Goal: Task Accomplishment & Management: Manage account settings

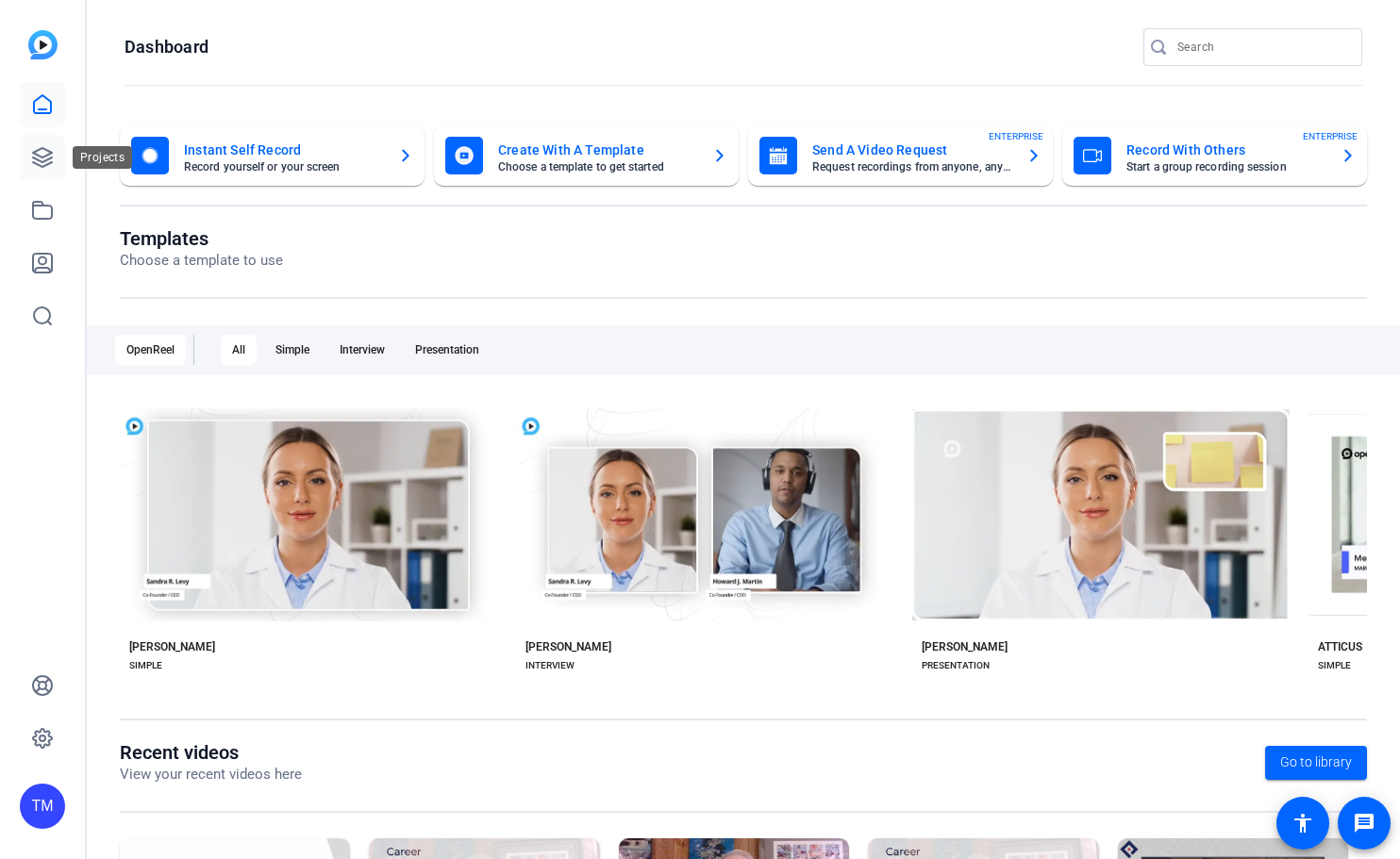
click at [41, 152] on icon at bounding box center [43, 157] width 23 height 23
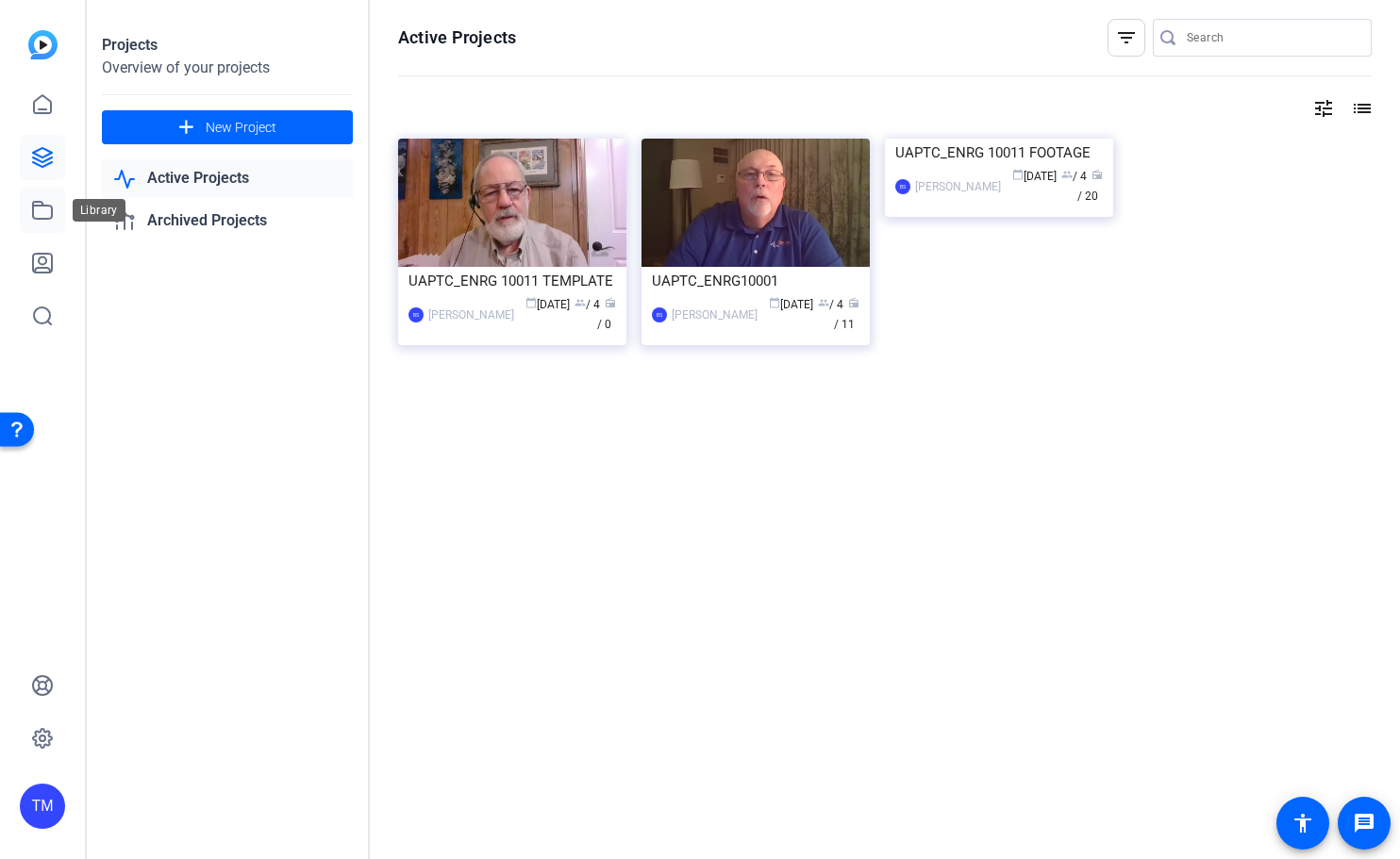
click at [43, 208] on icon at bounding box center [43, 210] width 23 height 23
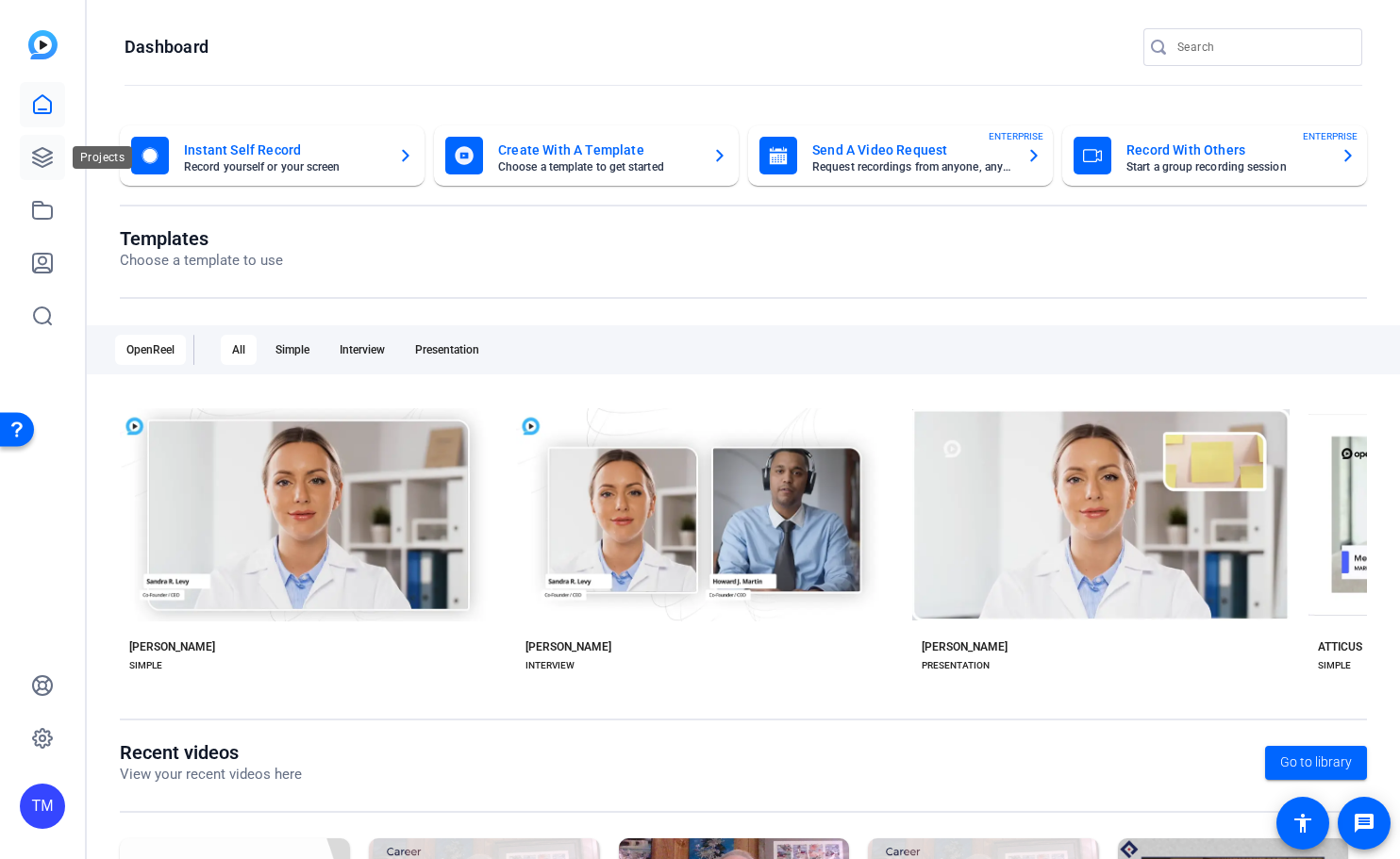
click at [36, 161] on icon at bounding box center [43, 157] width 23 height 23
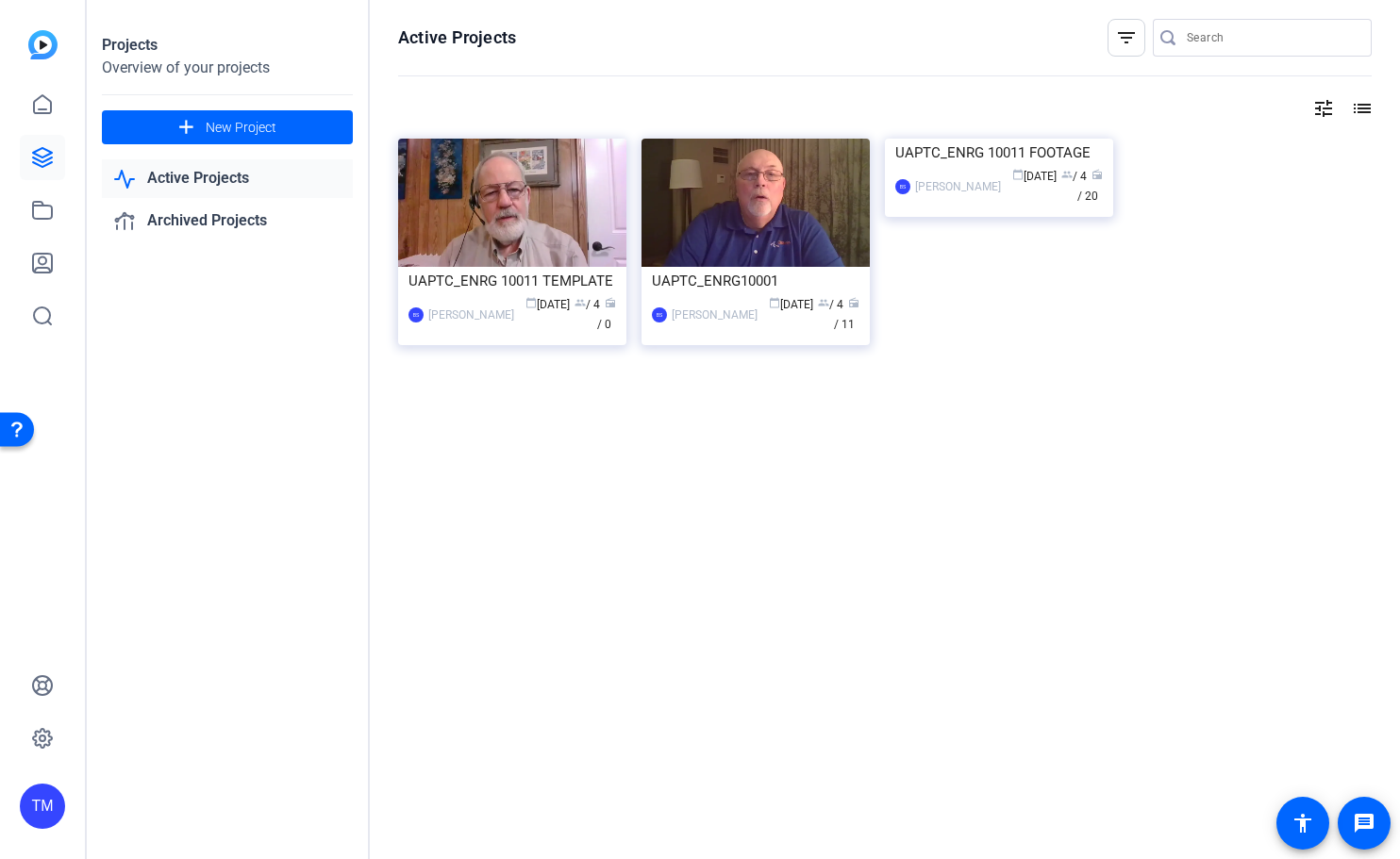
click at [825, 551] on div "Active Projects filter_list tune list UAPTC_ENRG 10011 TEMPLATE BS [PERSON_NAME…" at bounding box center [884, 429] width 1030 height 859
click at [39, 46] on img at bounding box center [43, 45] width 29 height 29
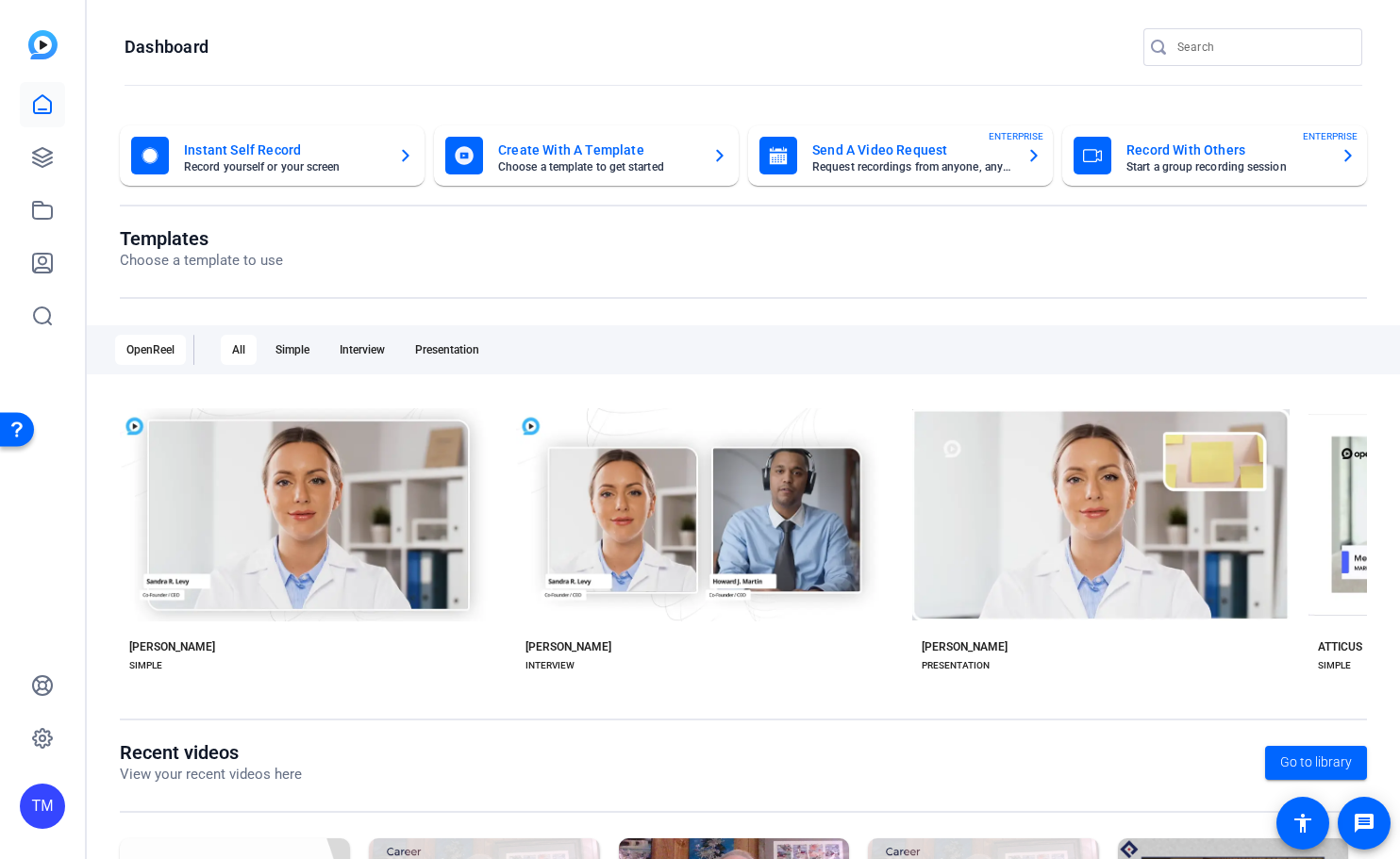
click at [40, 809] on div "TM" at bounding box center [43, 806] width 45 height 45
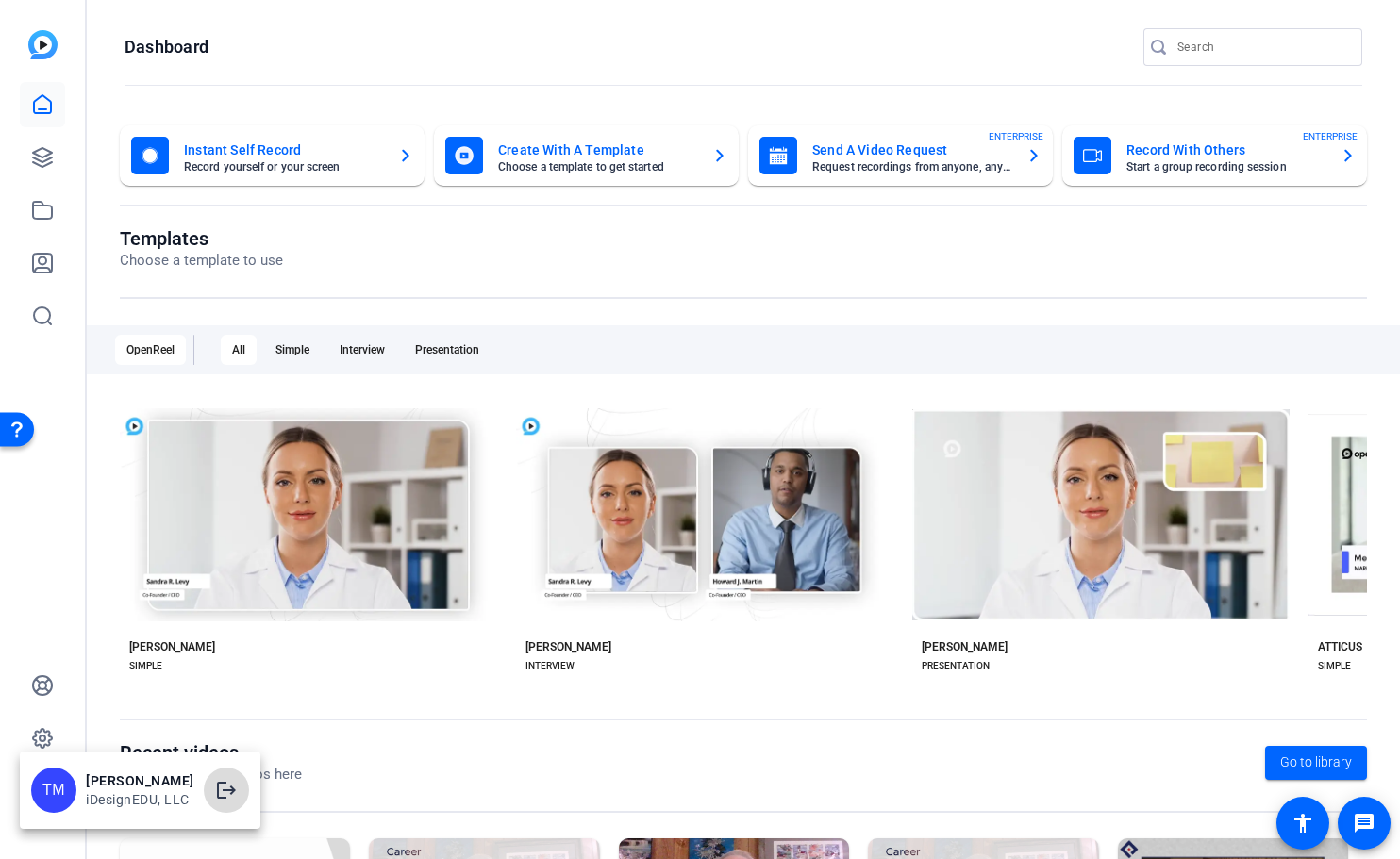
click at [224, 791] on mat-icon "logout" at bounding box center [226, 790] width 23 height 23
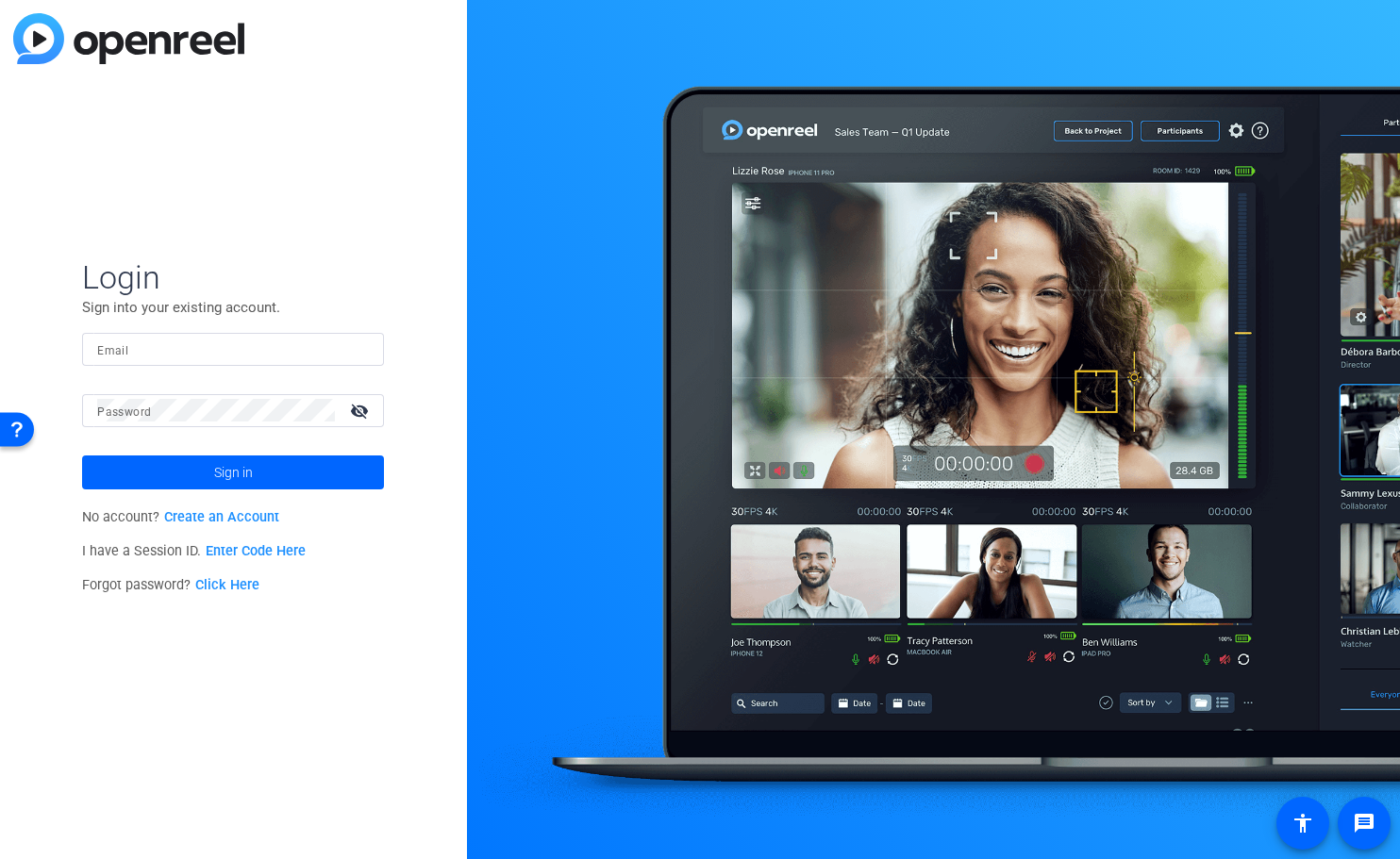
type input "[PERSON_NAME][EMAIL_ADDRESS][PERSON_NAME][DOMAIN_NAME]"
